Goal: Task Accomplishment & Management: Manage account settings

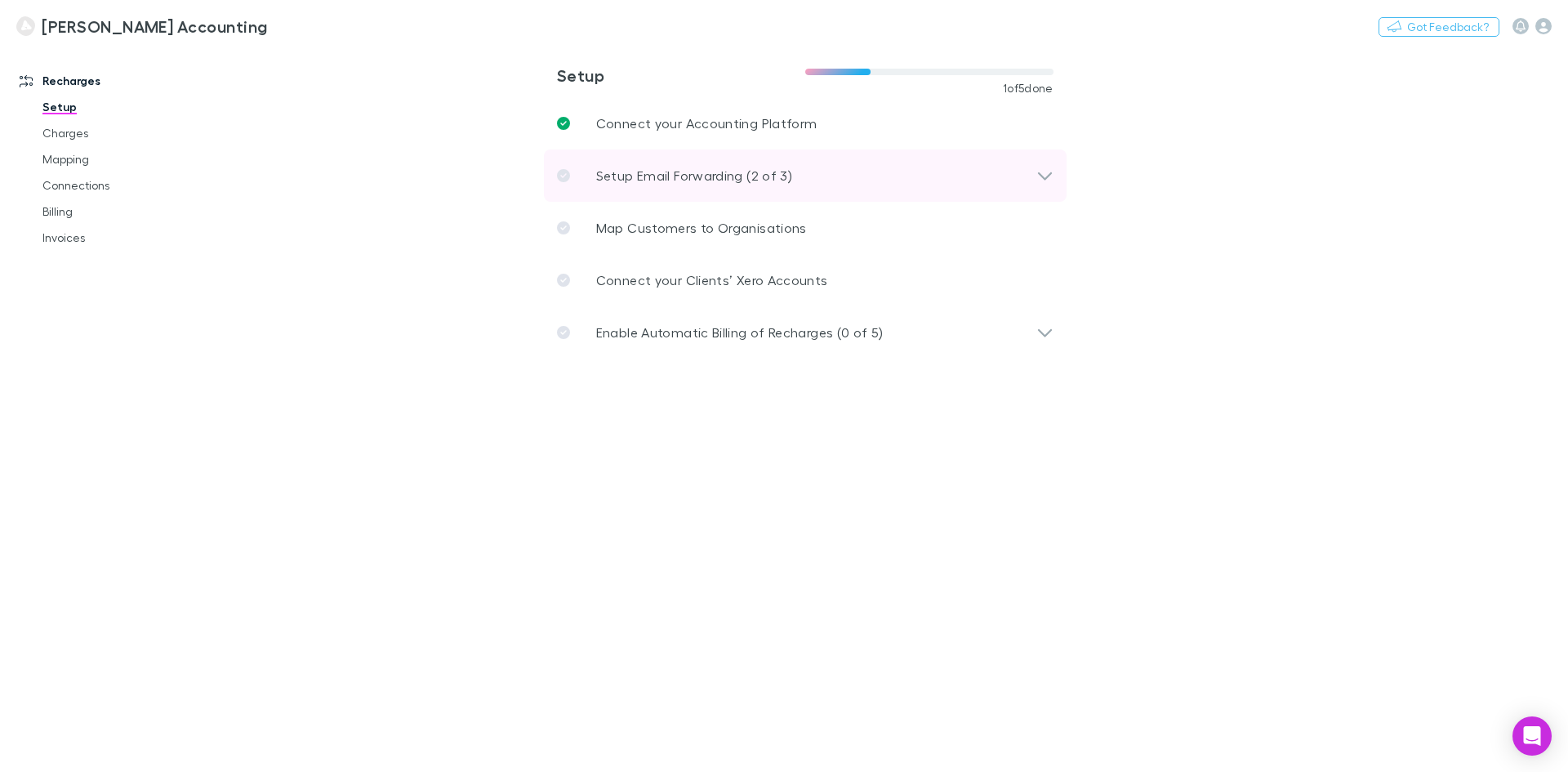
click at [640, 165] on div "Setup Email Forwarding (2 of 3)" at bounding box center [805, 176] width 523 height 52
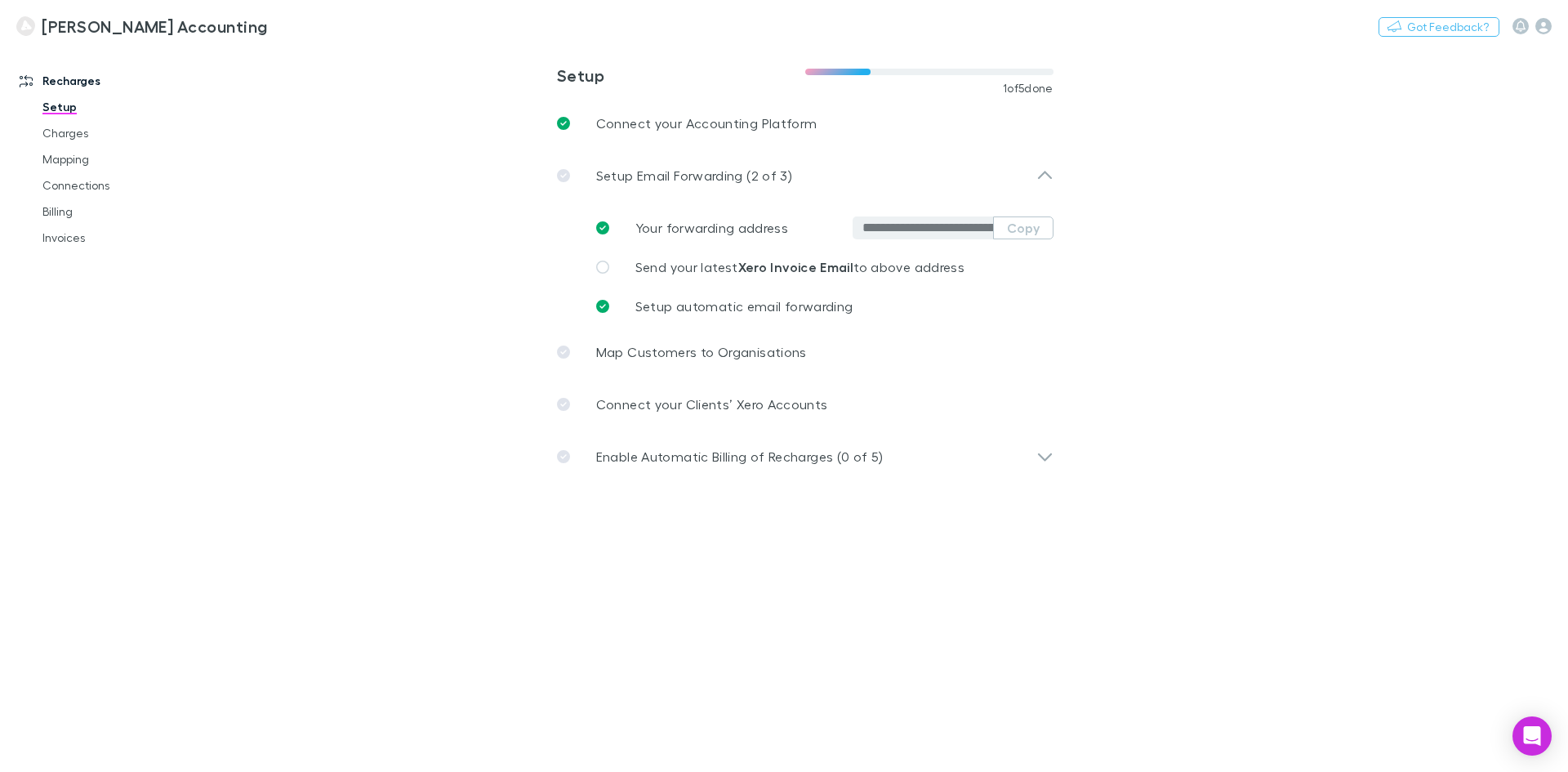
drag, startPoint x: 844, startPoint y: 225, endPoint x: 979, endPoint y: 231, distance: 135.1
click at [979, 231] on div "**********" at bounding box center [922, 228] width 141 height 23
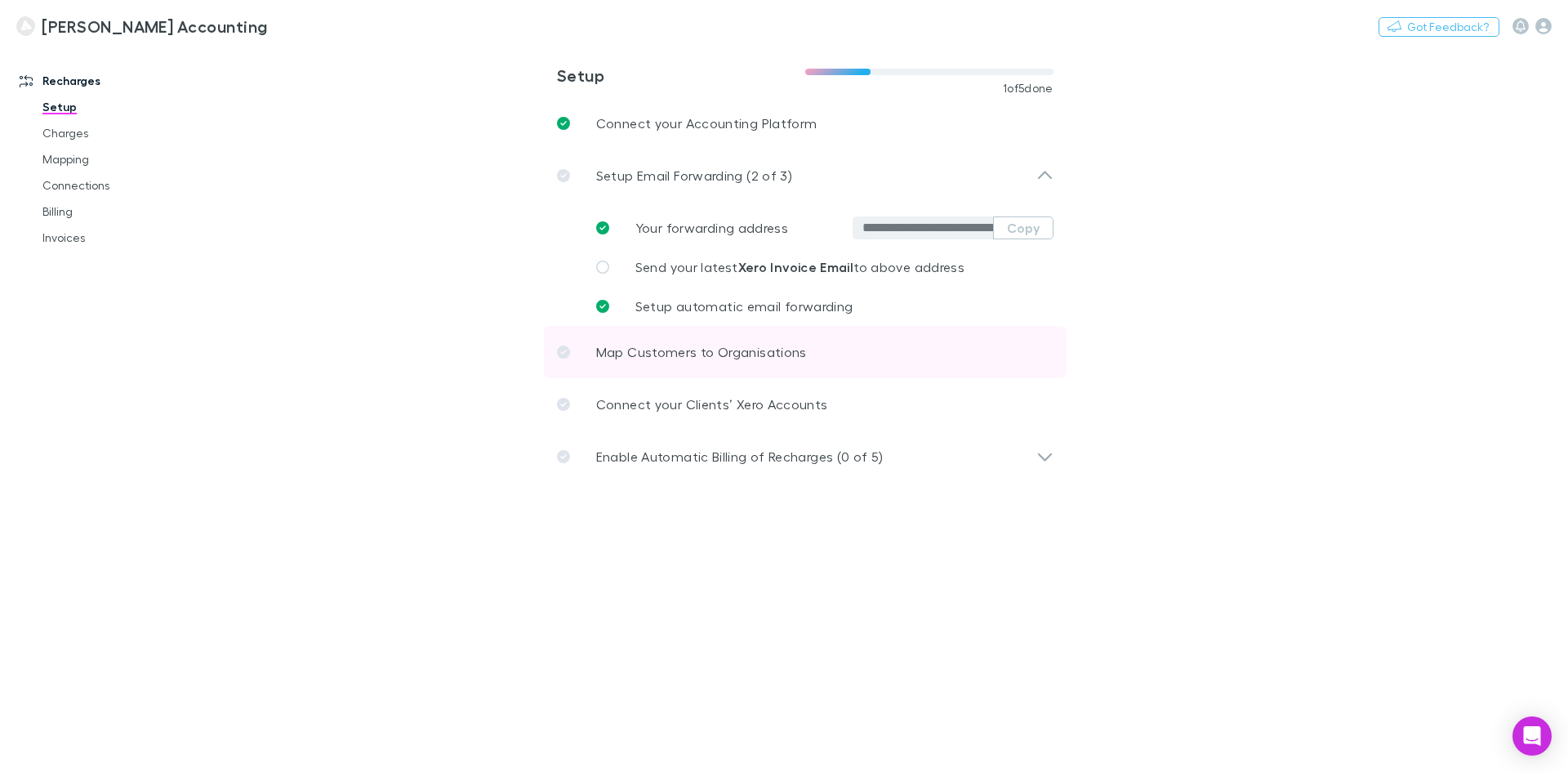
click at [831, 349] on link "Map Customers to Organisations" at bounding box center [805, 352] width 523 height 52
